Goal: Book appointment/travel/reservation

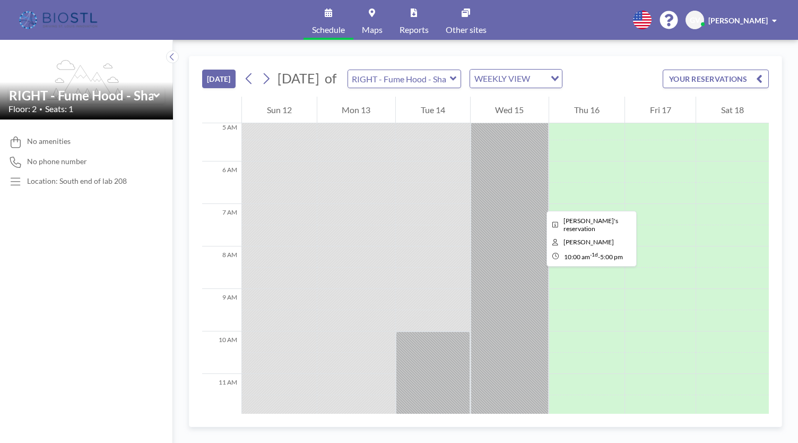
scroll to position [212, 0]
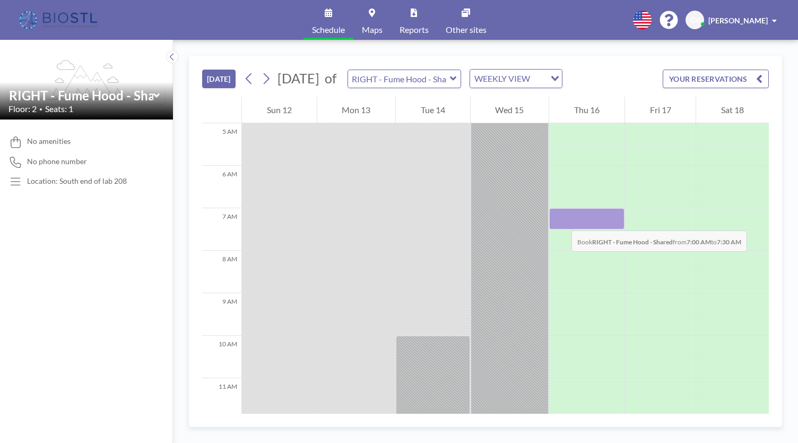
click at [561, 220] on div at bounding box center [586, 218] width 75 height 21
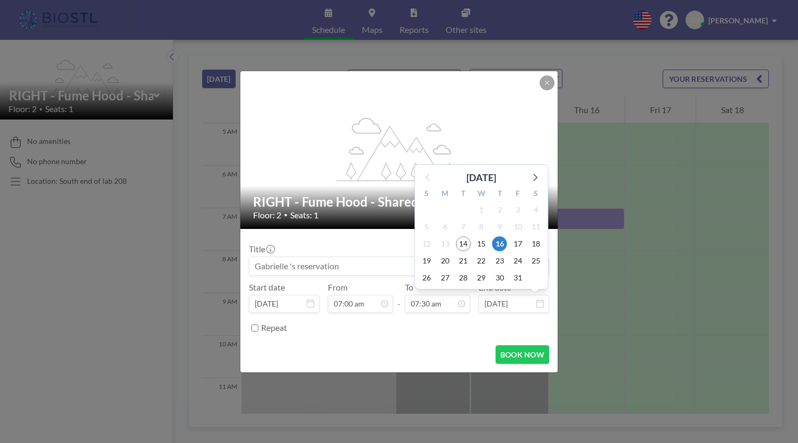
click at [509, 306] on input "[DATE]" at bounding box center [514, 304] width 71 height 18
click at [523, 244] on span "17" at bounding box center [518, 243] width 15 height 15
type input "[DATE]"
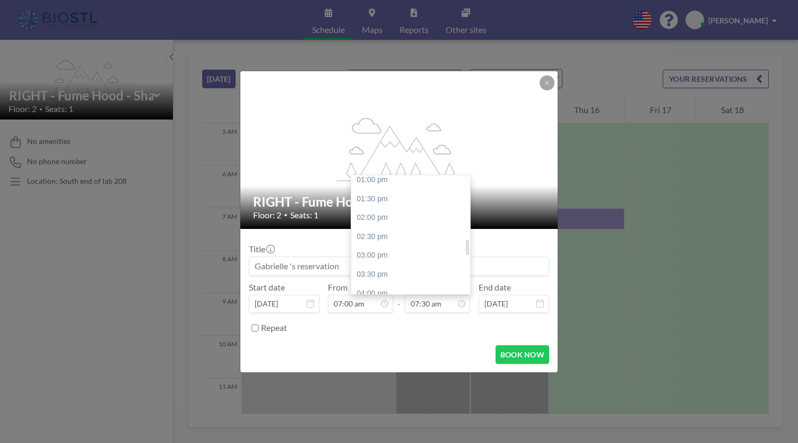
scroll to position [549, 0]
click at [409, 274] on div "05:00 pm" at bounding box center [413, 278] width 124 height 19
type input "05:00 pm"
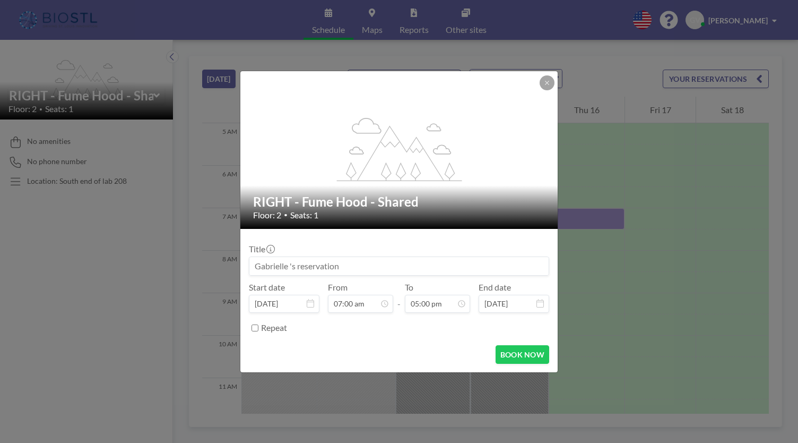
scroll to position [642, 0]
click at [509, 350] on button "BOOK NOW" at bounding box center [523, 354] width 54 height 19
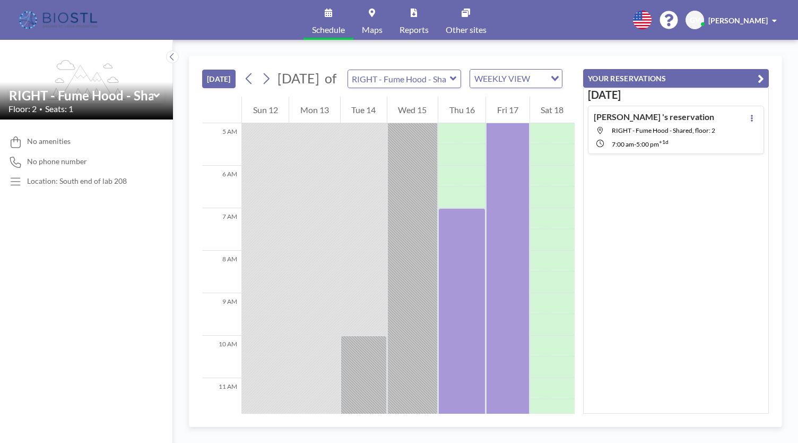
click at [760, 72] on icon "button" at bounding box center [761, 78] width 6 height 13
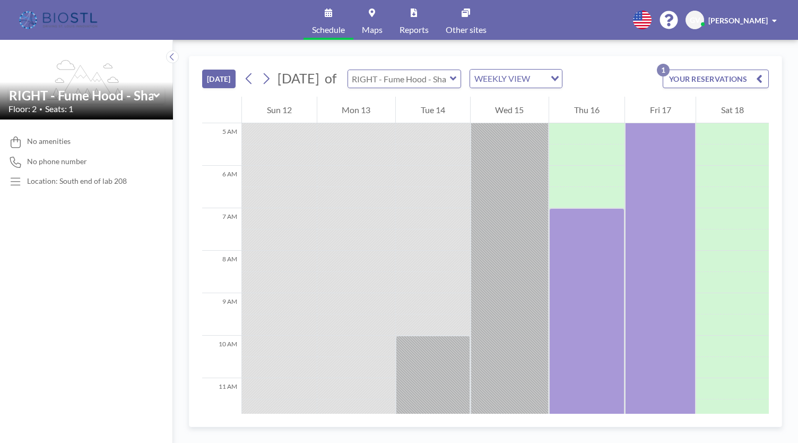
click at [450, 77] on input "text" at bounding box center [399, 79] width 102 height 18
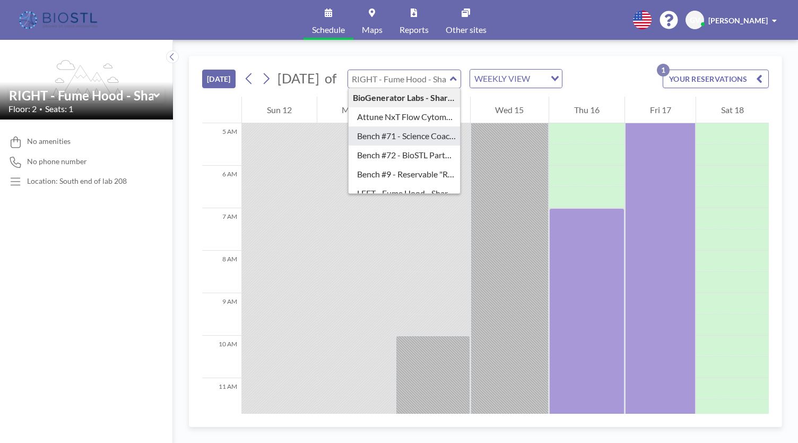
scroll to position [53, 0]
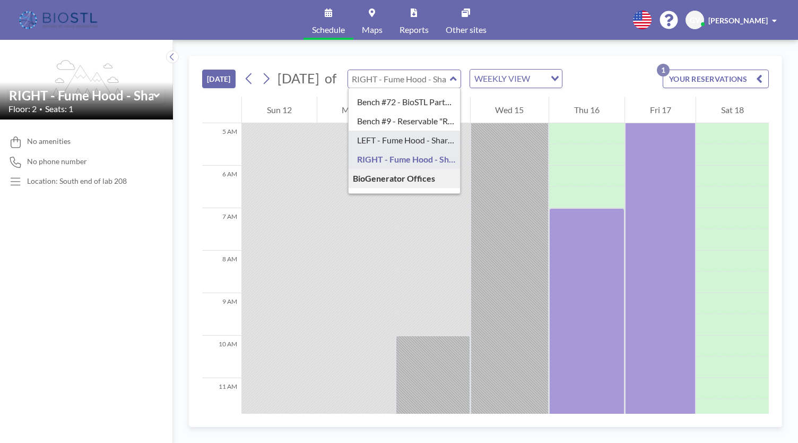
type input "LEFT - Fume Hood - Shared"
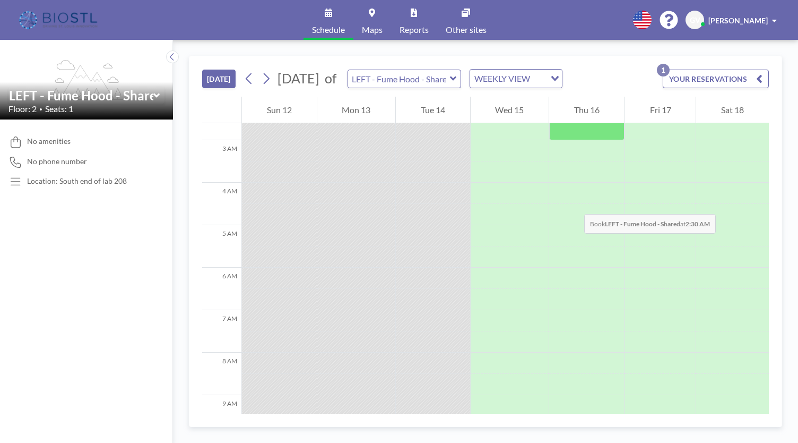
scroll to position [159, 0]
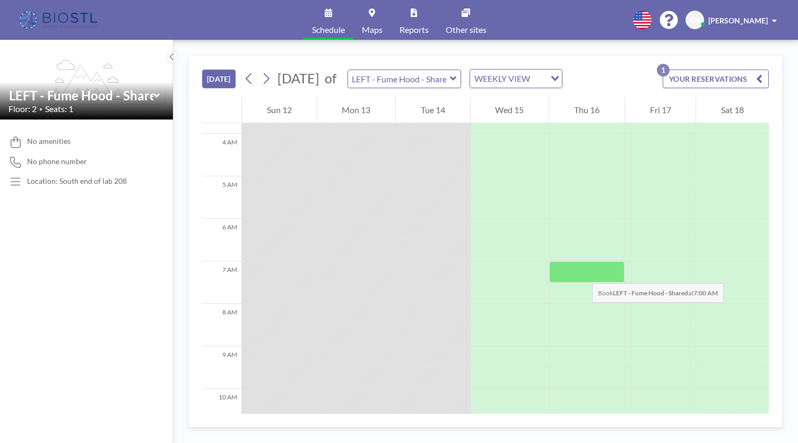
click at [582, 272] on div at bounding box center [586, 271] width 75 height 21
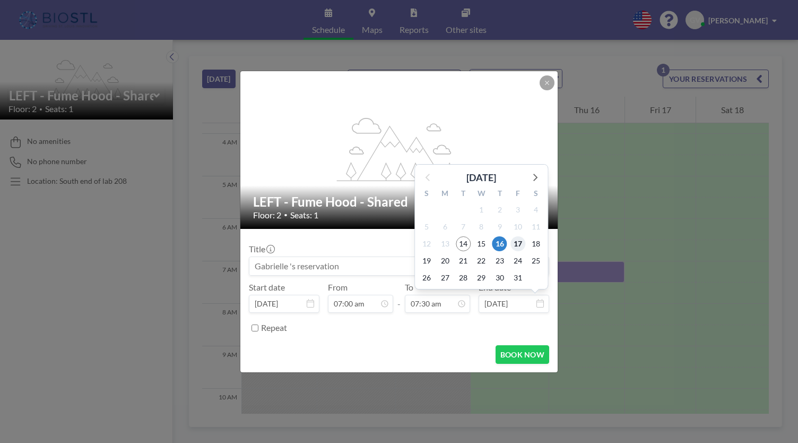
click at [518, 242] on span "17" at bounding box center [518, 243] width 15 height 15
type input "[DATE]"
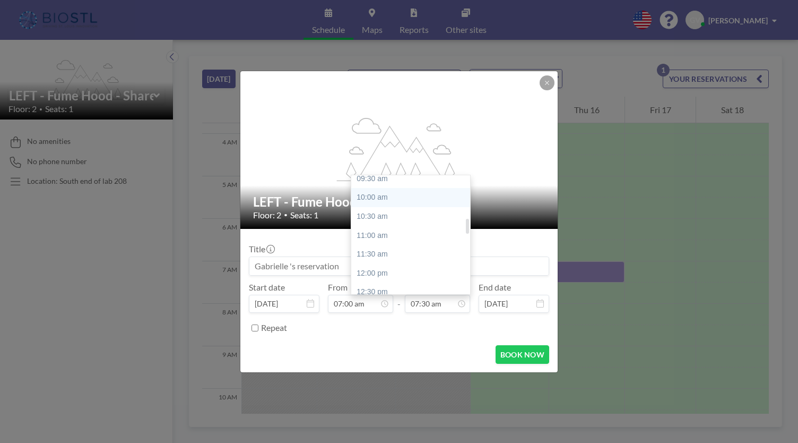
scroll to position [390, 0]
click at [394, 254] on div "12:00 pm" at bounding box center [413, 248] width 124 height 19
type input "12:00 pm"
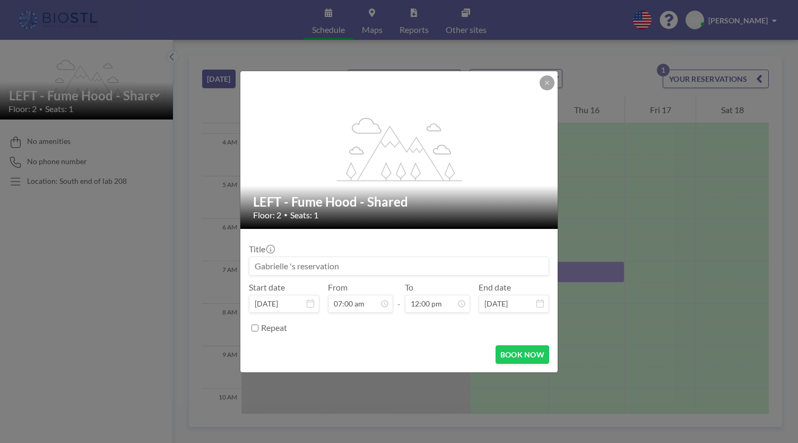
scroll to position [0, 0]
click at [512, 358] on button "BOOK NOW" at bounding box center [523, 354] width 54 height 19
